Goal: Find specific page/section: Find specific page/section

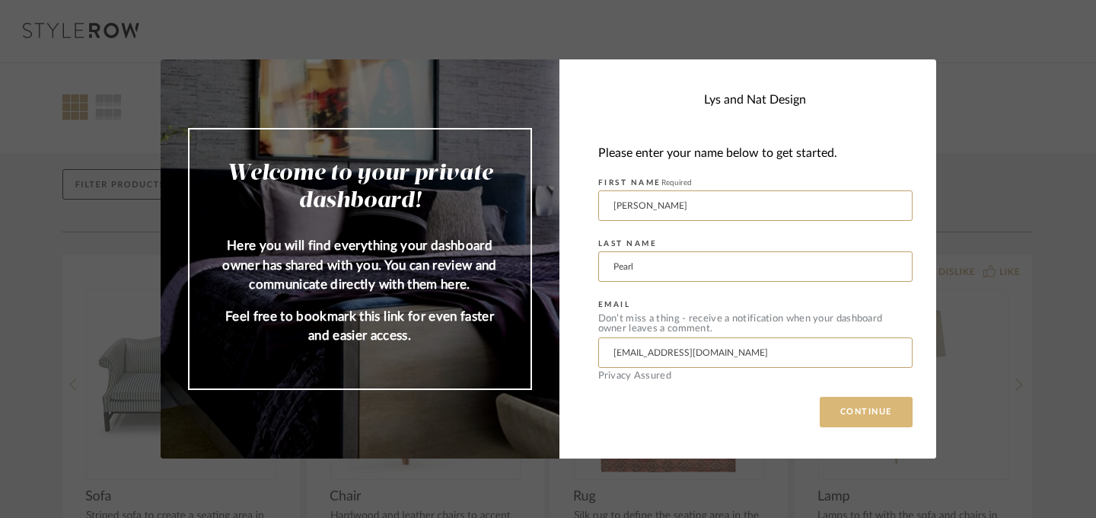
click at [851, 407] on button "CONTINUE" at bounding box center [866, 412] width 93 height 30
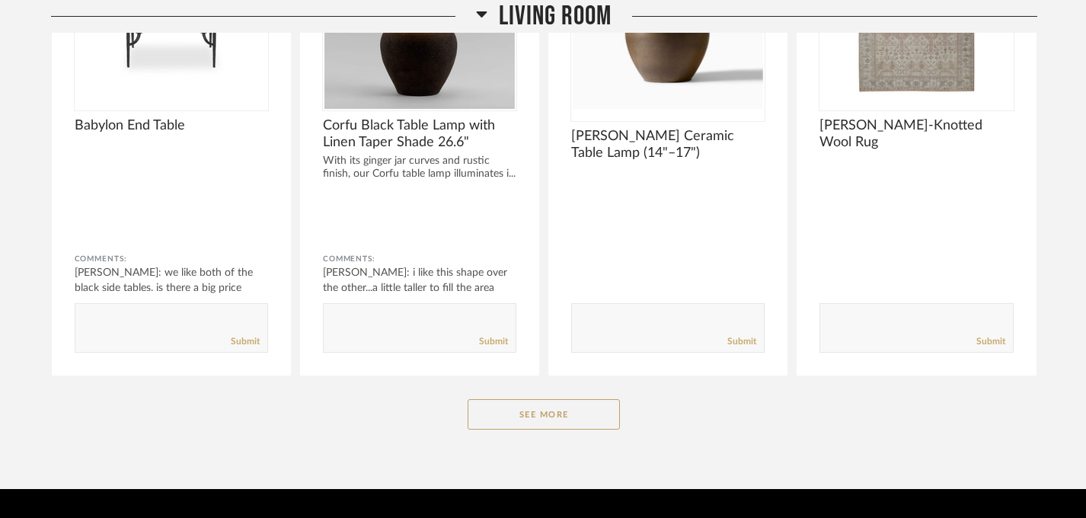
scroll to position [395, 0]
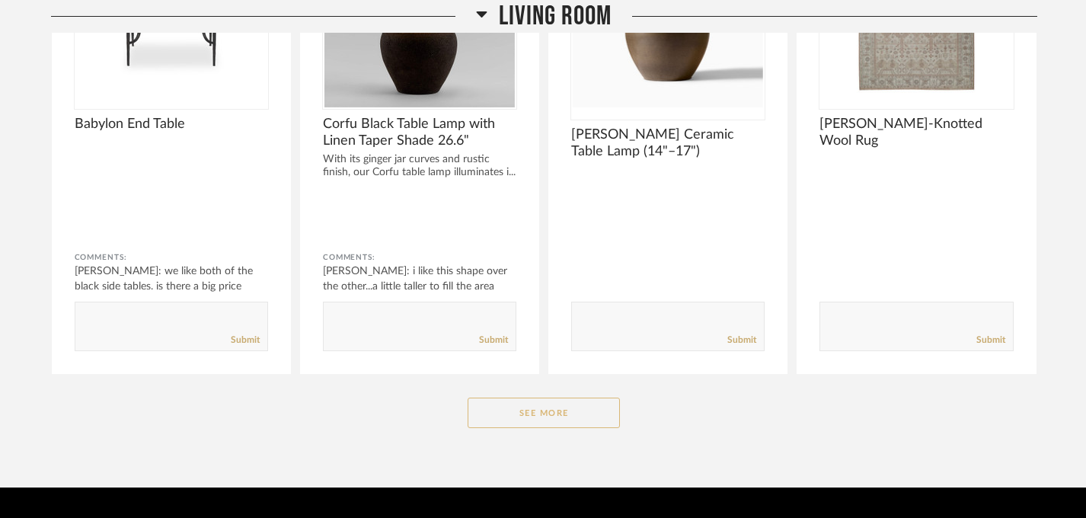
click at [545, 413] on button "See More" at bounding box center [543, 412] width 152 height 30
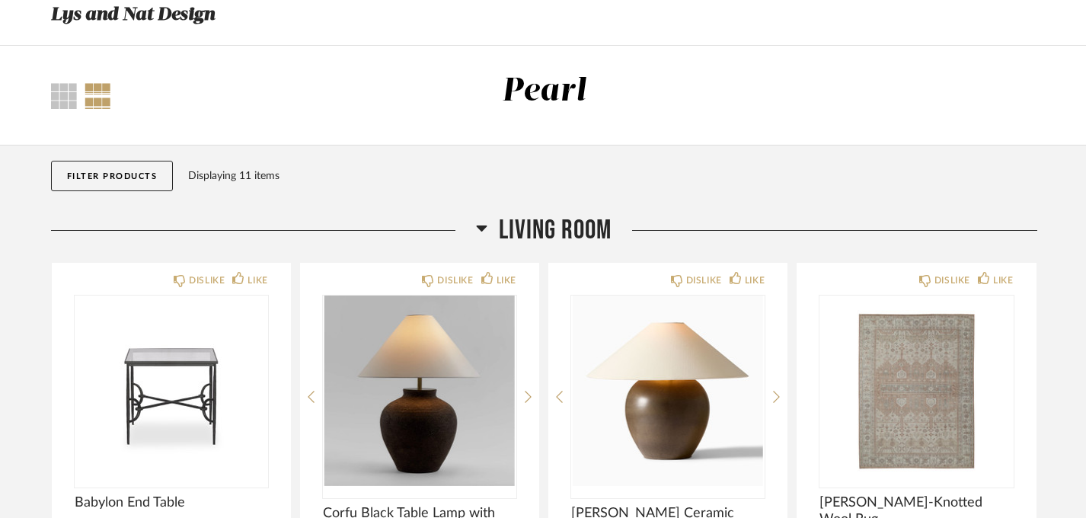
scroll to position [0, 0]
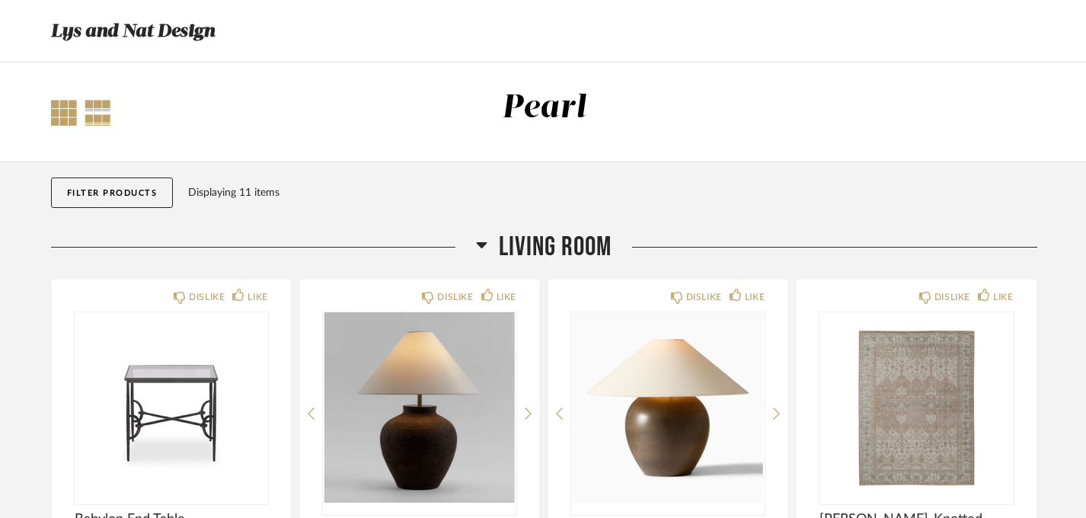
click at [65, 114] on div at bounding box center [64, 113] width 26 height 26
click at [90, 122] on div at bounding box center [98, 113] width 27 height 26
